Goal: Unclear

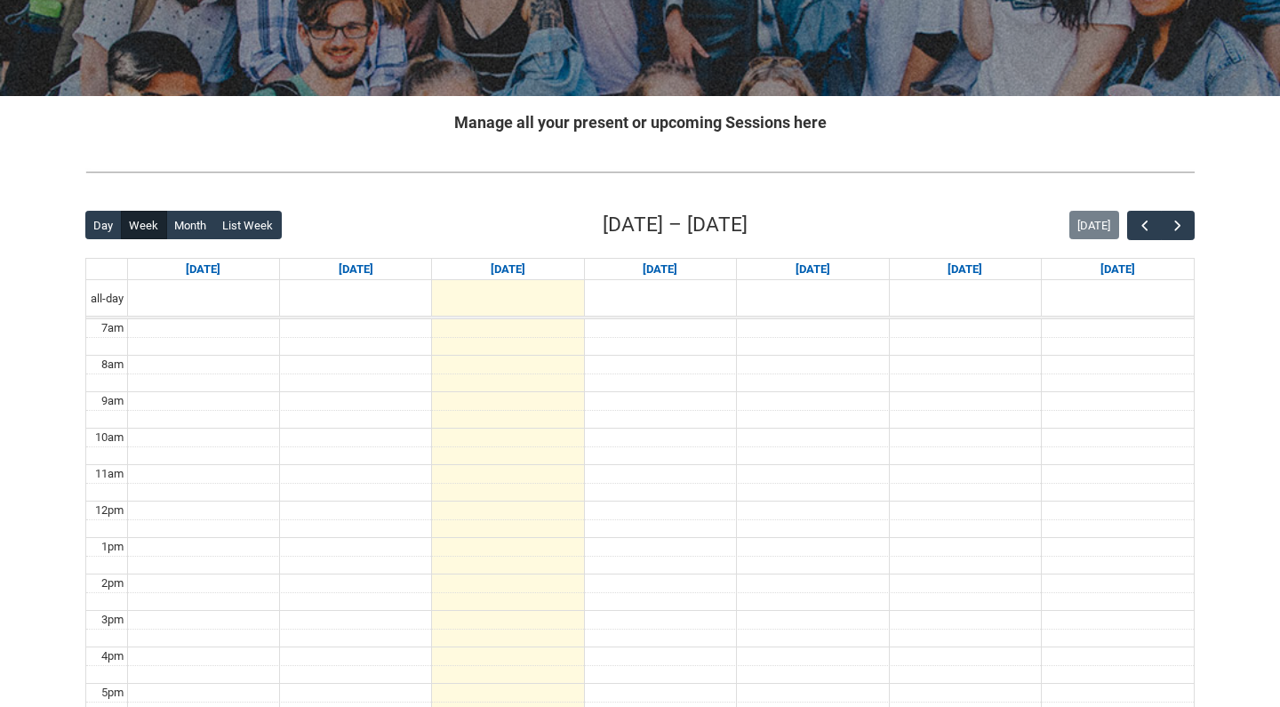
scroll to position [260, 0]
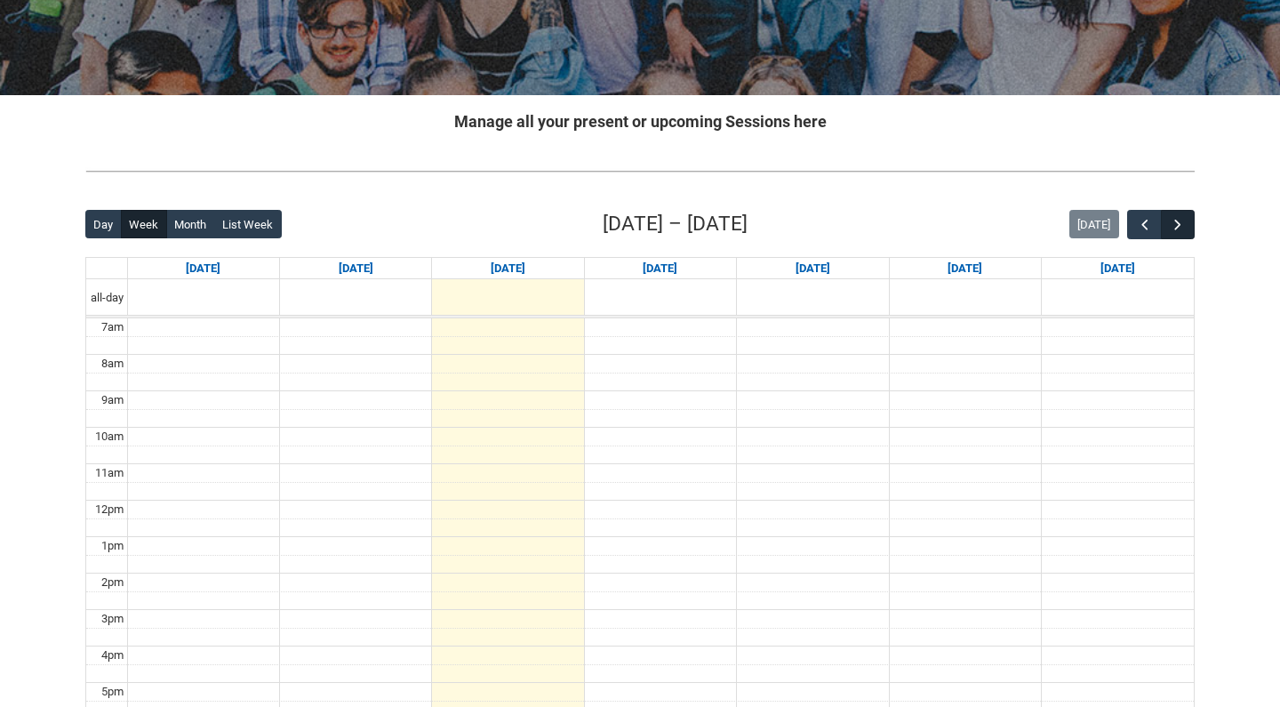
click at [1174, 231] on span "button" at bounding box center [1178, 225] width 18 height 18
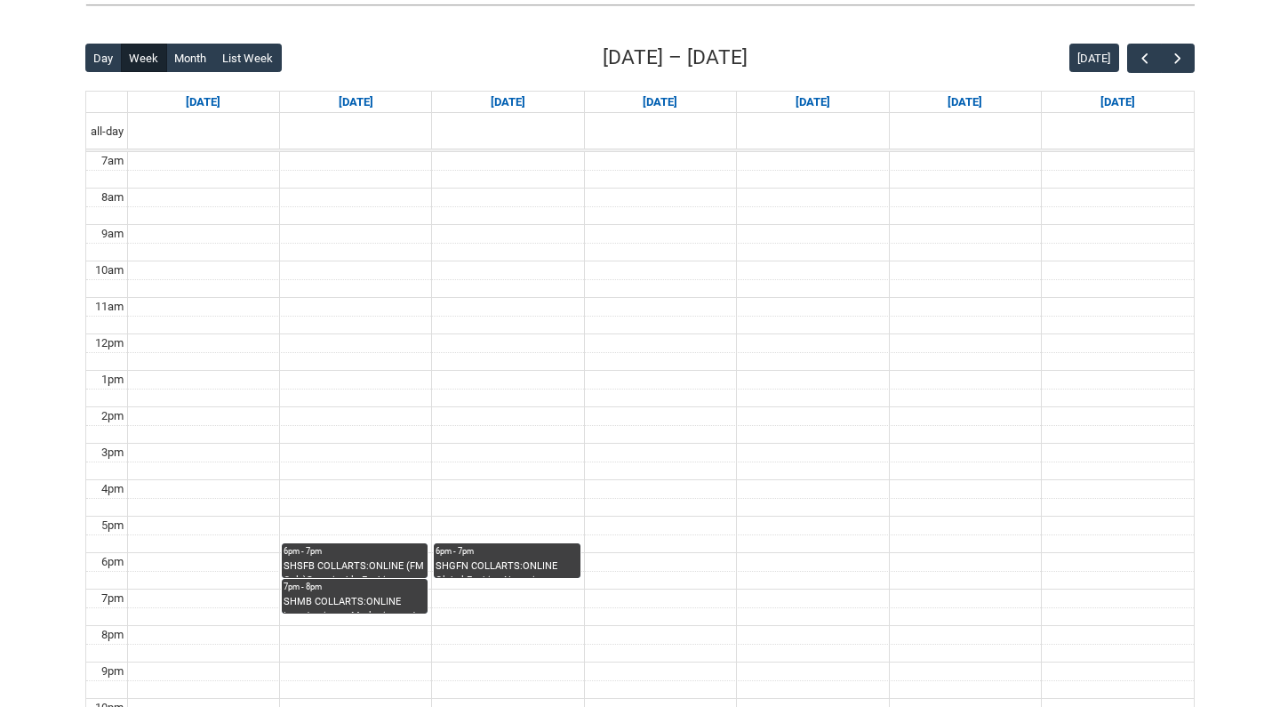
scroll to position [427, 0]
click at [1174, 58] on span "button" at bounding box center [1178, 59] width 18 height 18
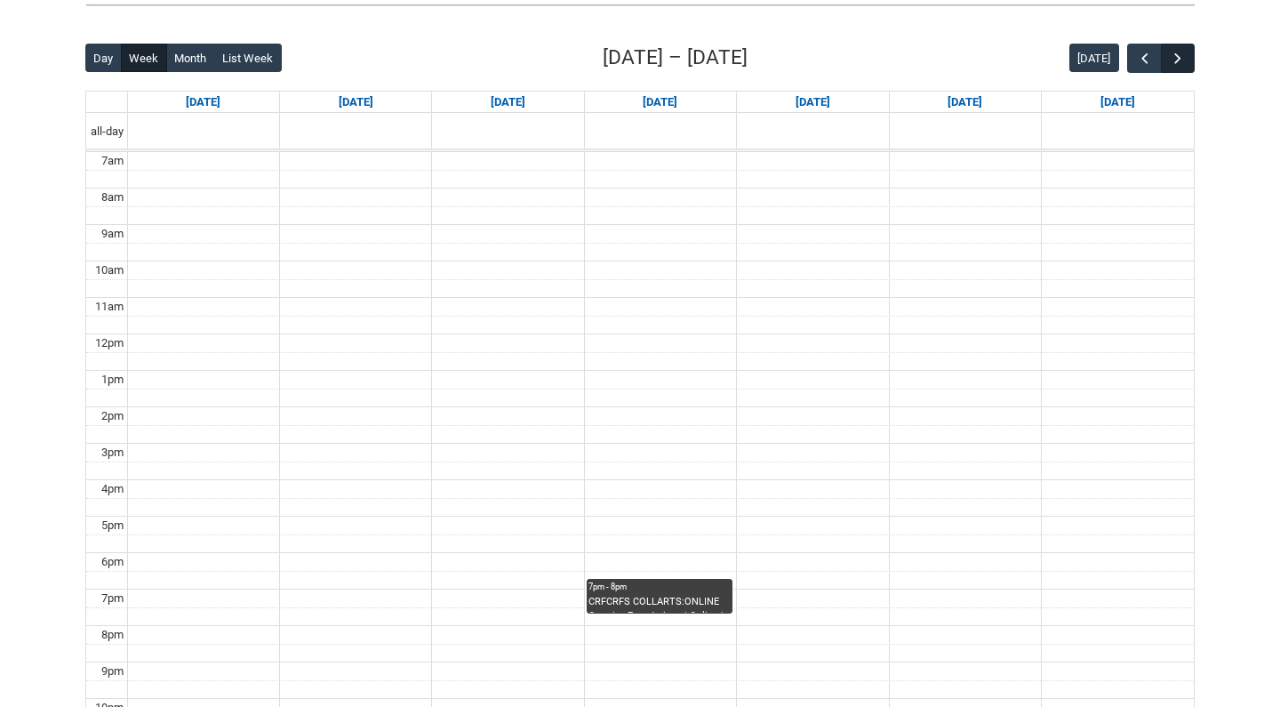
click at [1173, 58] on span "button" at bounding box center [1178, 59] width 18 height 18
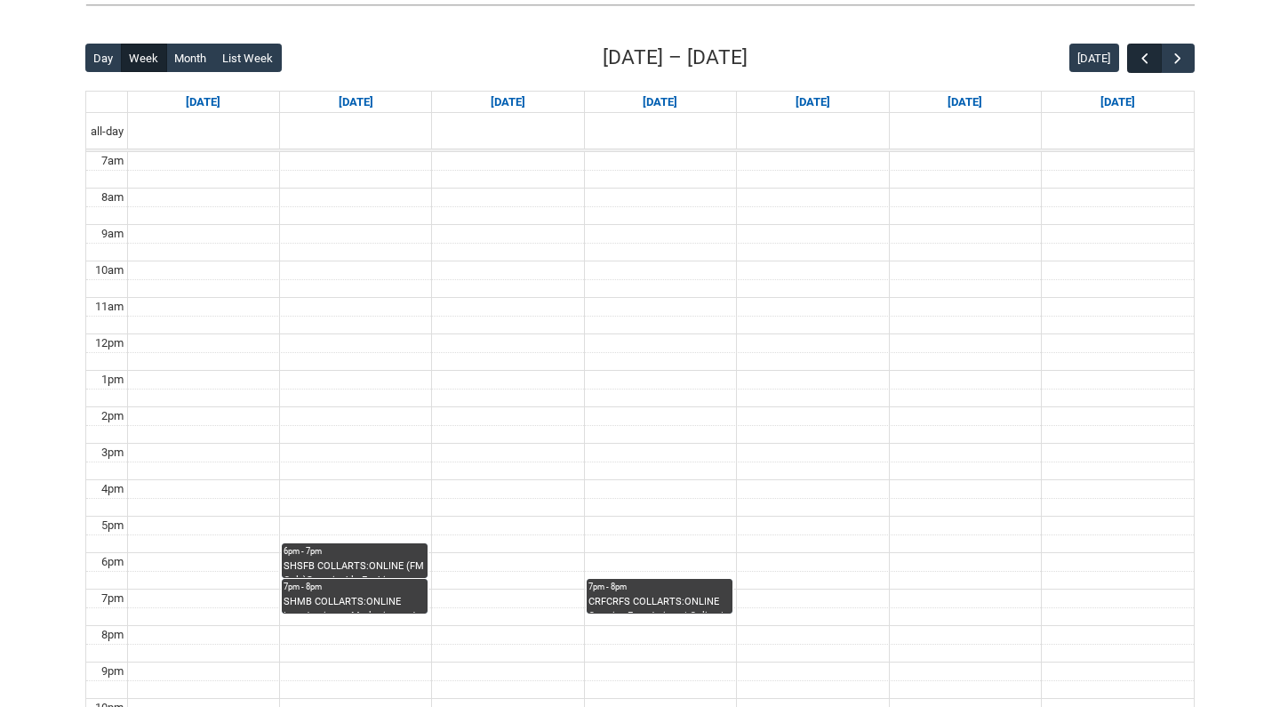
click at [1141, 57] on span "button" at bounding box center [1145, 59] width 18 height 18
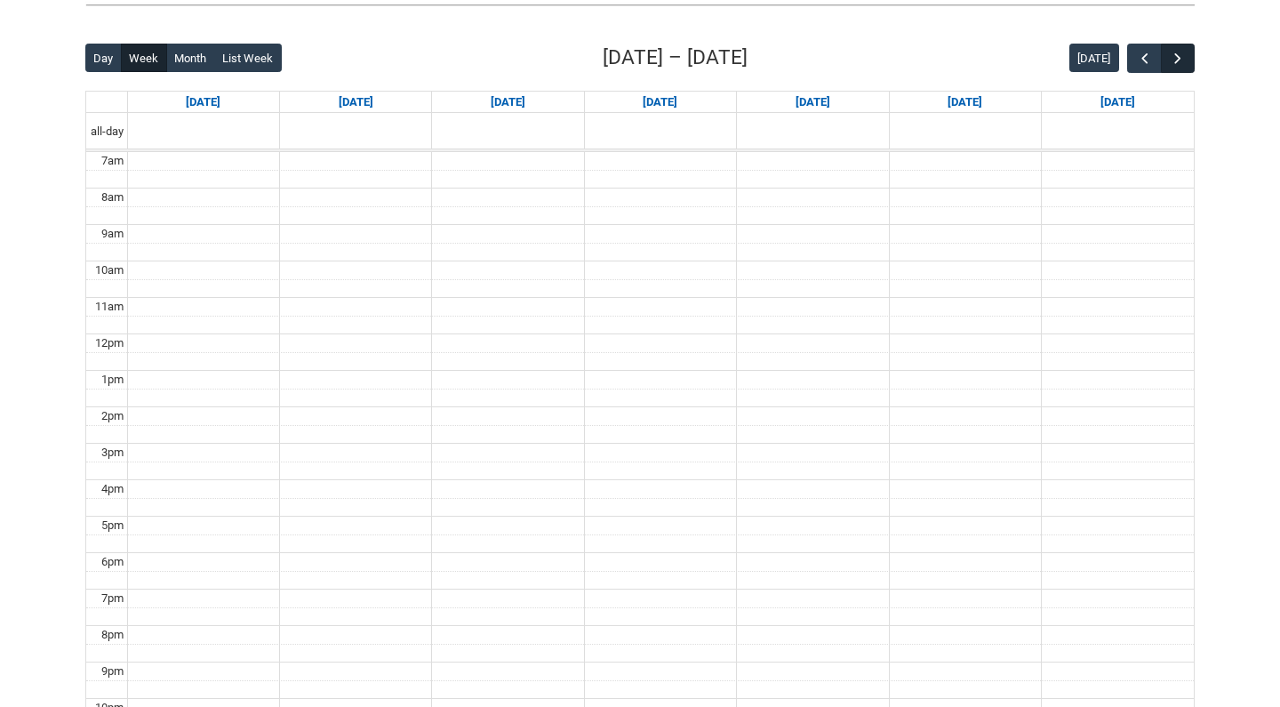
click at [1178, 62] on span "button" at bounding box center [1178, 59] width 18 height 18
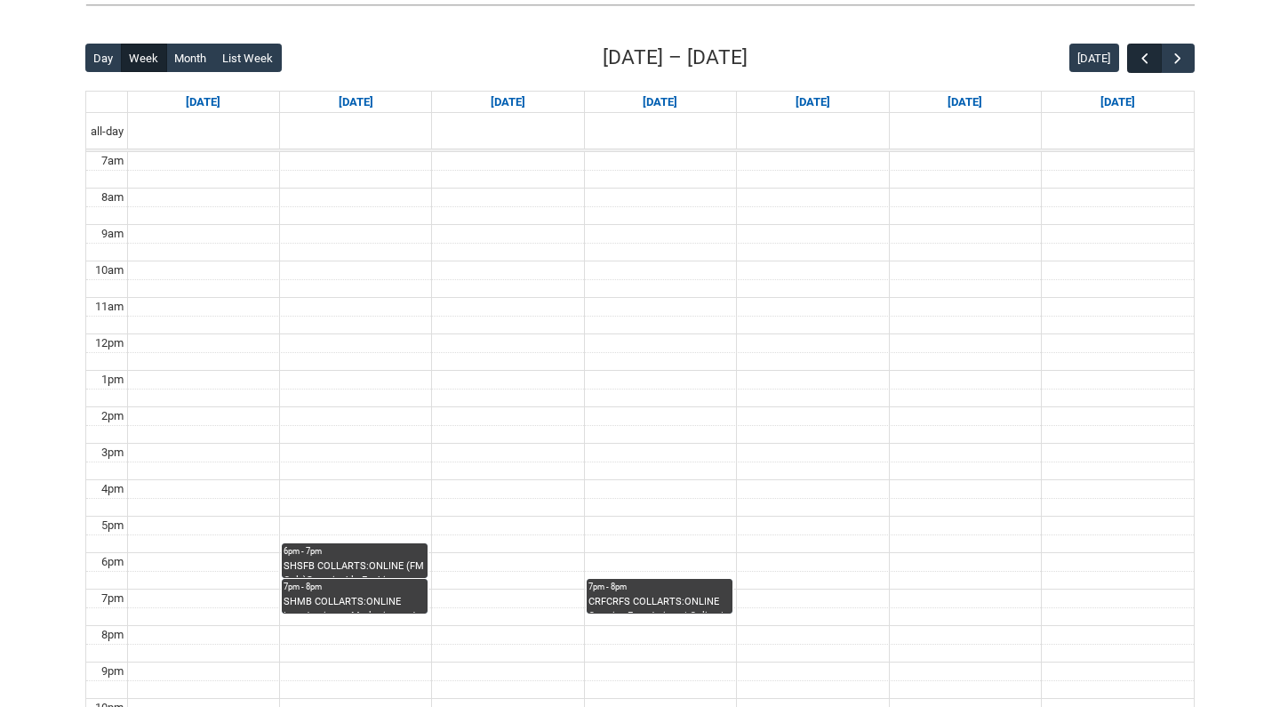
click at [1132, 56] on button "button" at bounding box center [1144, 58] width 34 height 29
click at [1133, 56] on button "button" at bounding box center [1144, 58] width 34 height 29
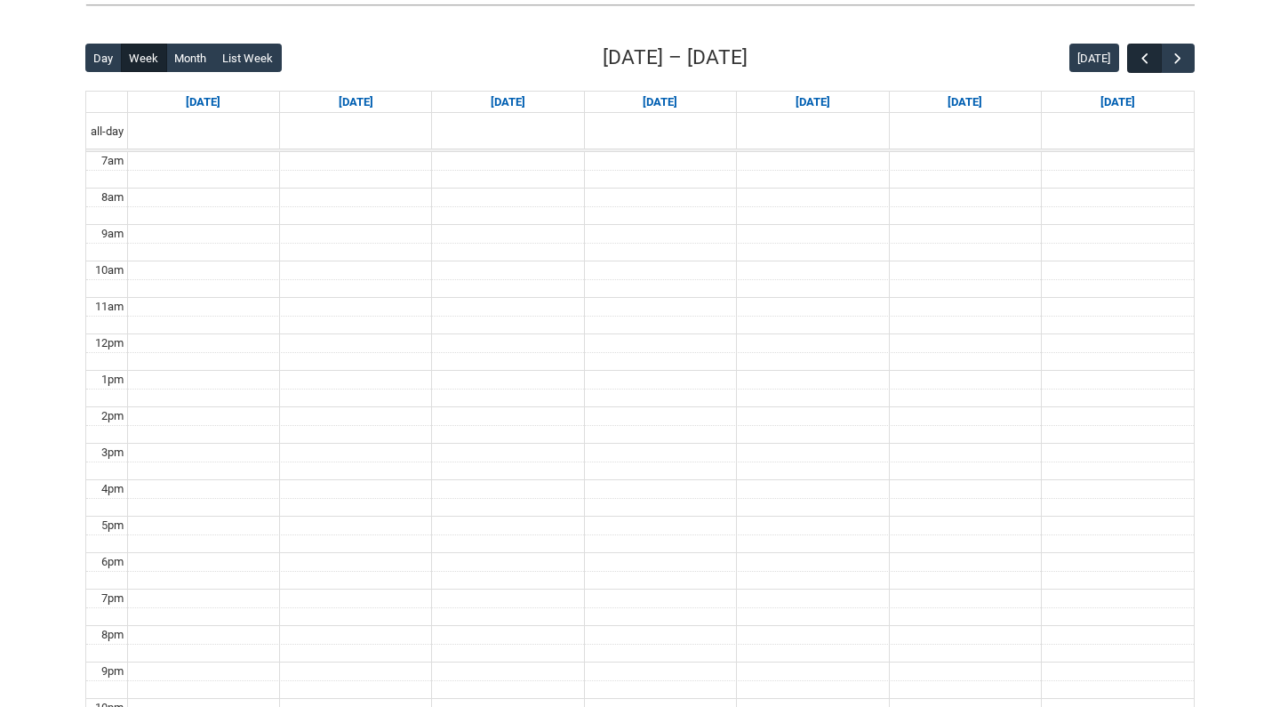
click at [1133, 56] on button "button" at bounding box center [1144, 58] width 34 height 29
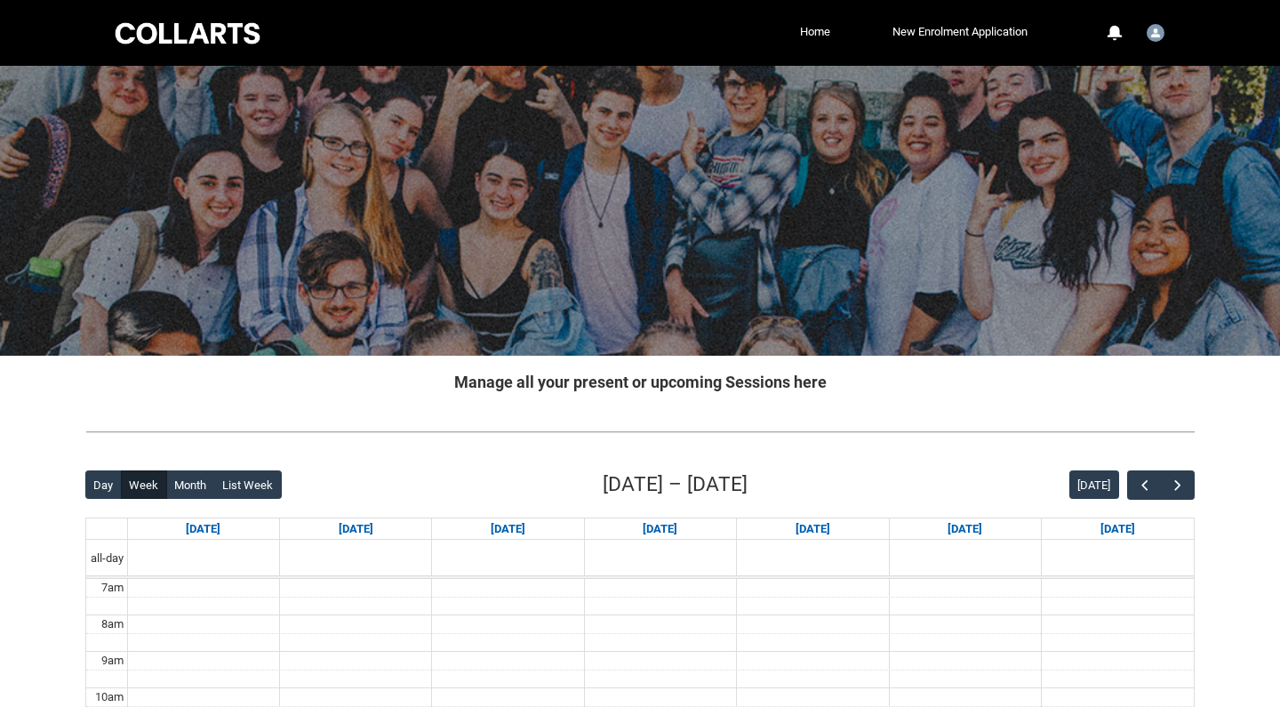
scroll to position [0, 0]
